Goal: Obtain resource: Obtain resource

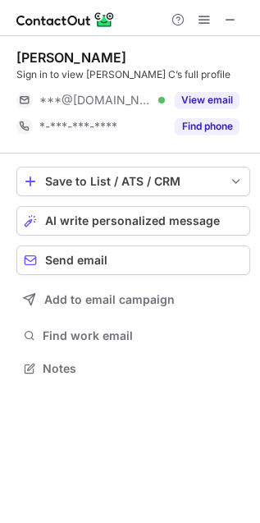
scroll to position [7, 7]
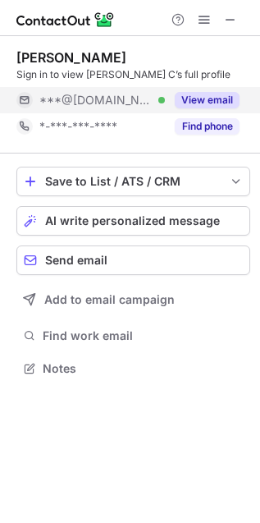
click at [198, 97] on button "View email" at bounding box center [207, 100] width 65 height 16
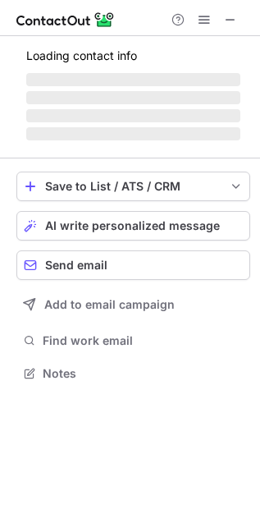
scroll to position [363, 260]
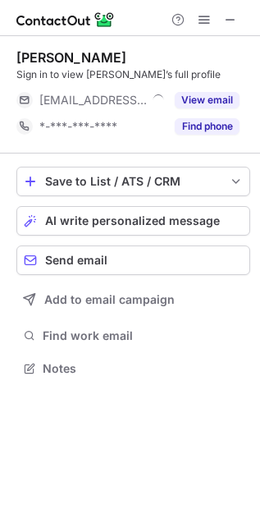
scroll to position [7, 7]
